Goal: Information Seeking & Learning: Learn about a topic

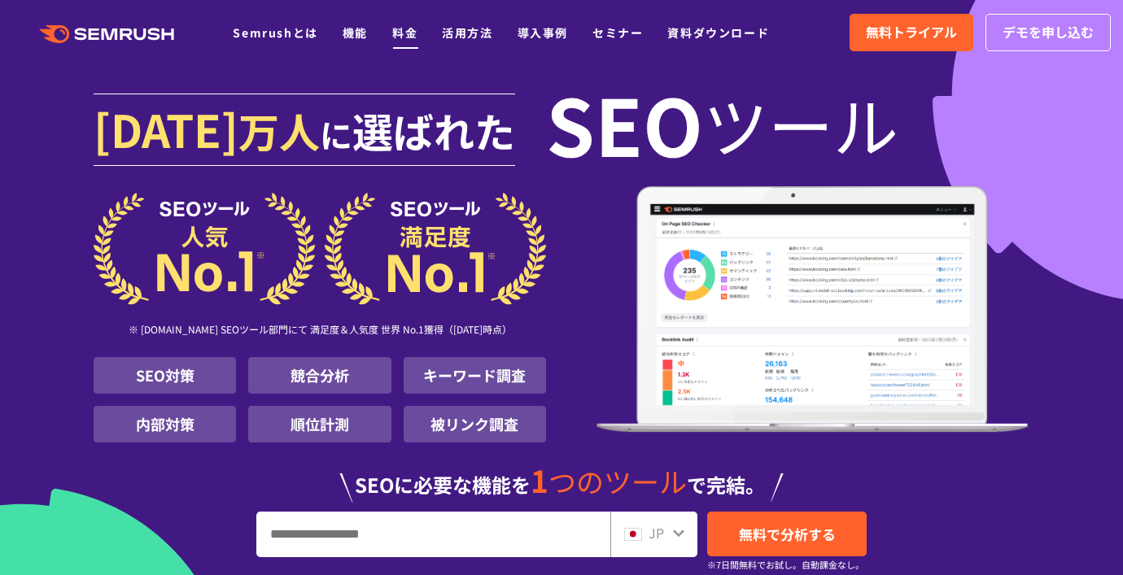
click at [396, 41] on link "料金" at bounding box center [404, 32] width 25 height 16
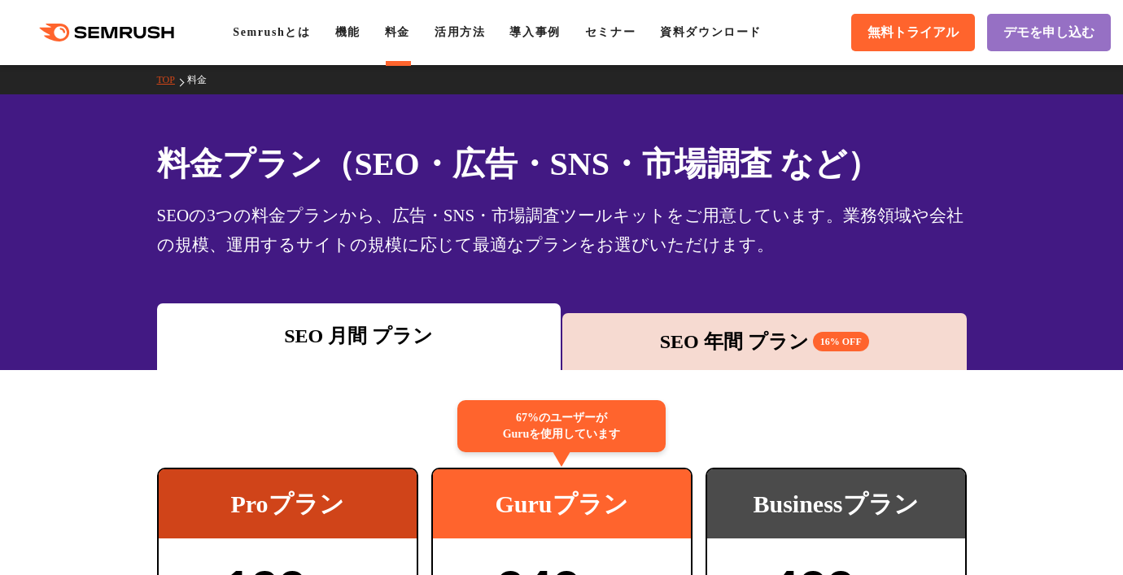
scroll to position [230, 0]
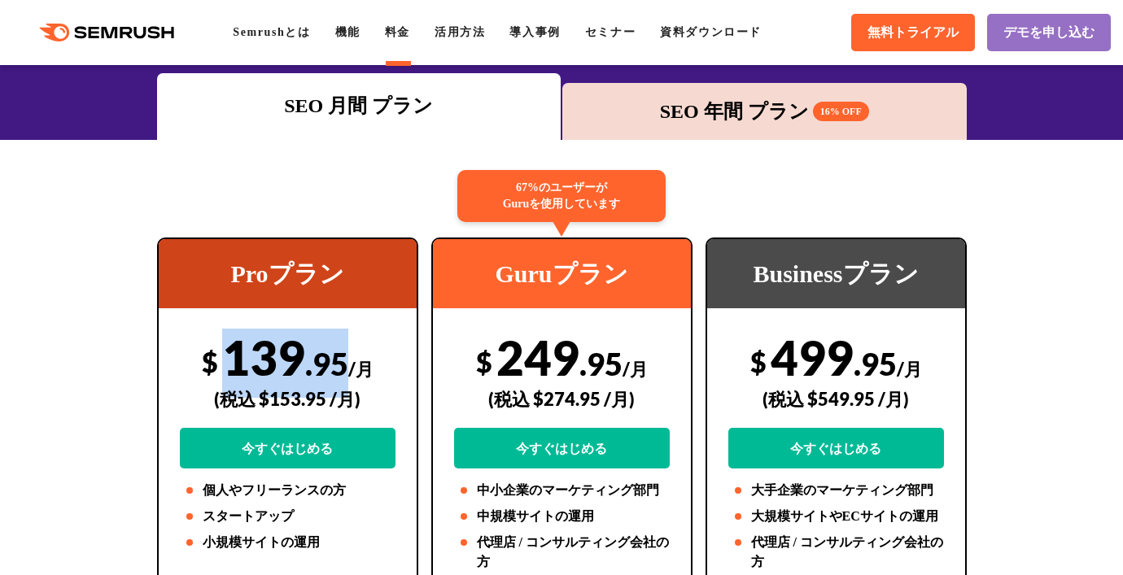
drag, startPoint x: 226, startPoint y: 359, endPoint x: 341, endPoint y: 361, distance: 114.8
click at [342, 361] on div "$ 139 .95 /月 (税込 $153.95 /月) 今すぐはじめる" at bounding box center [288, 399] width 216 height 140
copy div "139 .95"
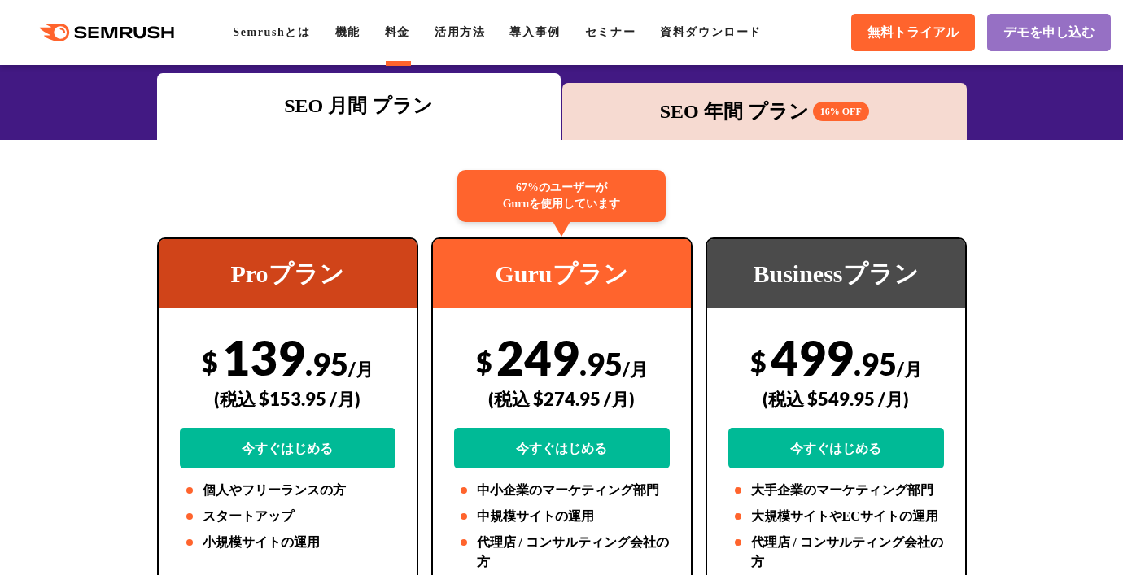
click at [704, 125] on div "SEO 年間 プラン 16% OFF" at bounding box center [764, 111] width 388 height 29
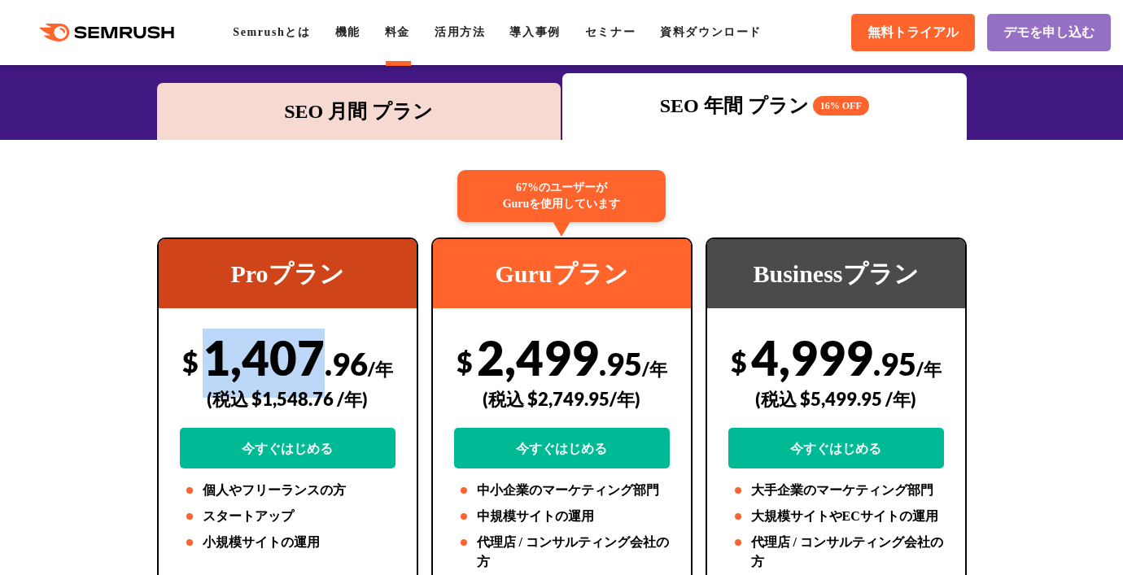
drag, startPoint x: 205, startPoint y: 356, endPoint x: 323, endPoint y: 356, distance: 118.0
click at [324, 356] on div "$ 1,407 .96 /年 (税込 $1,548.76 /年) 今すぐはじめる" at bounding box center [288, 399] width 216 height 140
copy div "1,407"
